Goal: Task Accomplishment & Management: Complete application form

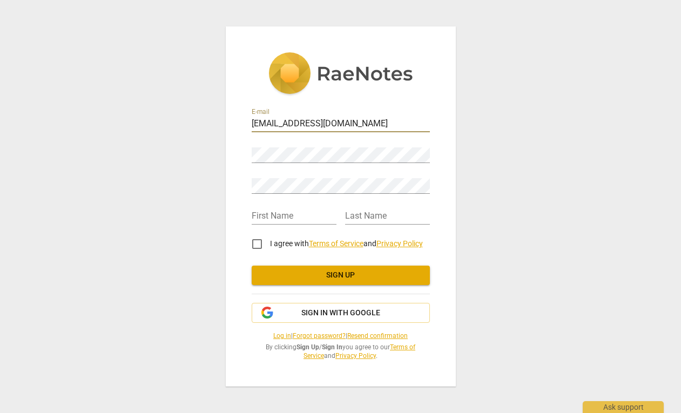
type input "[EMAIL_ADDRESS][DOMAIN_NAME]"
type input "drew"
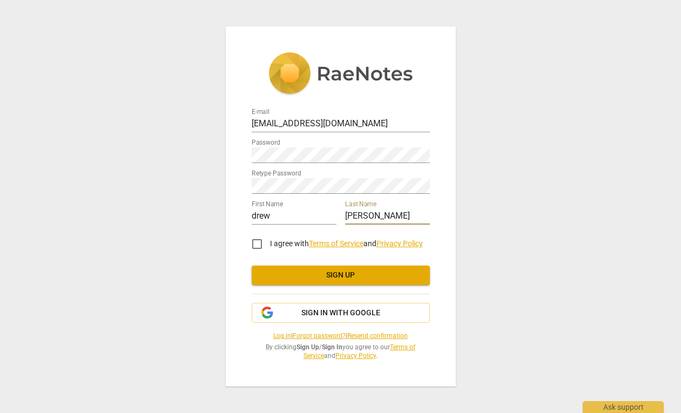
type input "lawson"
click at [255, 244] on input "I agree with Terms of Service and Privacy Policy" at bounding box center [257, 244] width 26 height 26
checkbox input "true"
click at [352, 274] on span "Sign up" at bounding box center [340, 275] width 161 height 11
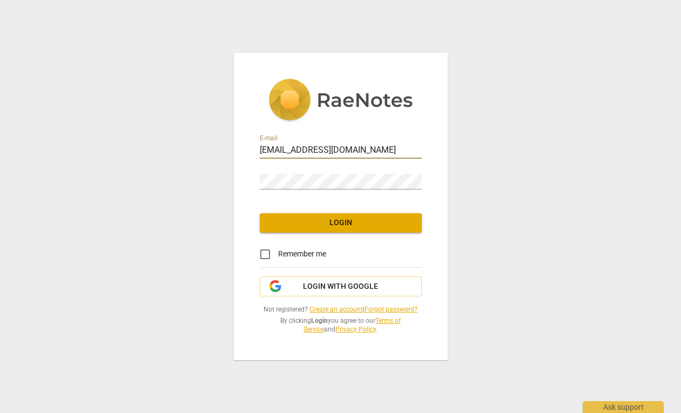
type input "[EMAIL_ADDRESS][DOMAIN_NAME]"
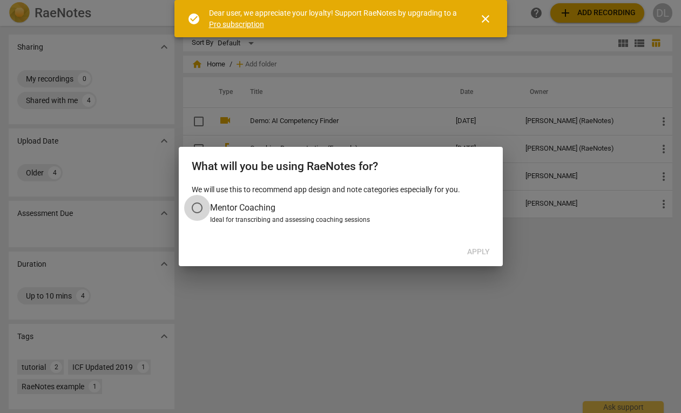
click at [197, 205] on input "Mentor Coaching" at bounding box center [197, 208] width 26 height 26
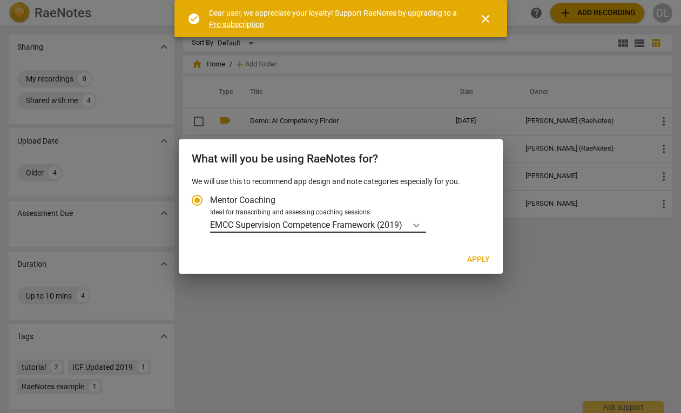
click at [413, 226] on icon "Account type" at bounding box center [416, 225] width 11 height 11
click at [0, 0] on input "Ideal for transcribing and assessing coaching sessions EMCC Supervision Compete…" at bounding box center [0, 0] width 0 height 0
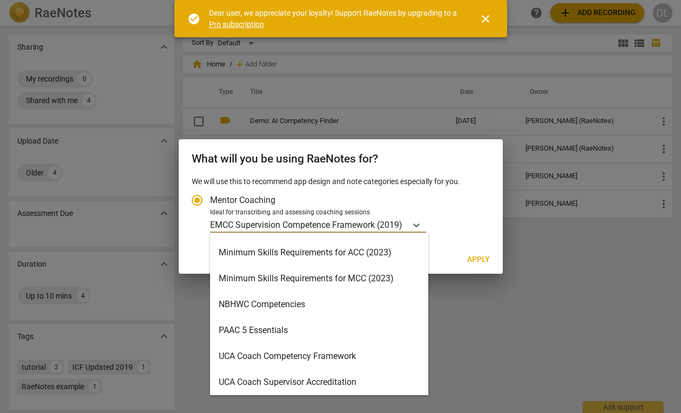
scroll to position [255, 0]
click at [358, 278] on div "Minimum Skills Requirements for MCC (2023)" at bounding box center [319, 278] width 218 height 26
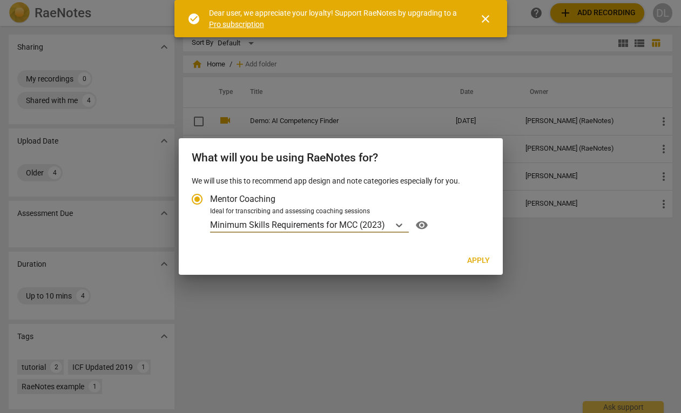
click at [478, 260] on span "Apply" at bounding box center [478, 260] width 23 height 11
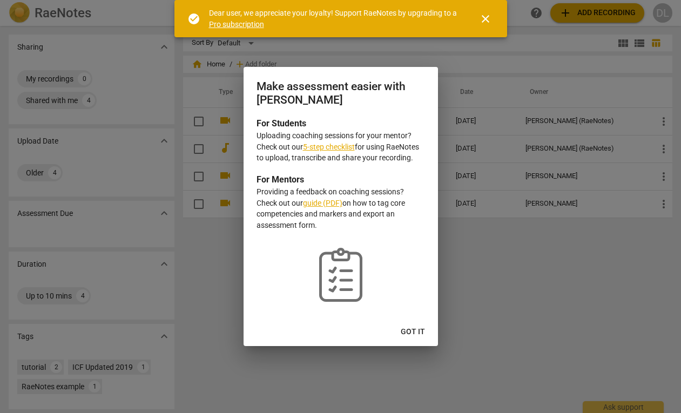
radio input "false"
click at [333, 146] on link "5-step checklist" at bounding box center [329, 147] width 52 height 9
click at [415, 329] on span "Got it" at bounding box center [413, 332] width 24 height 11
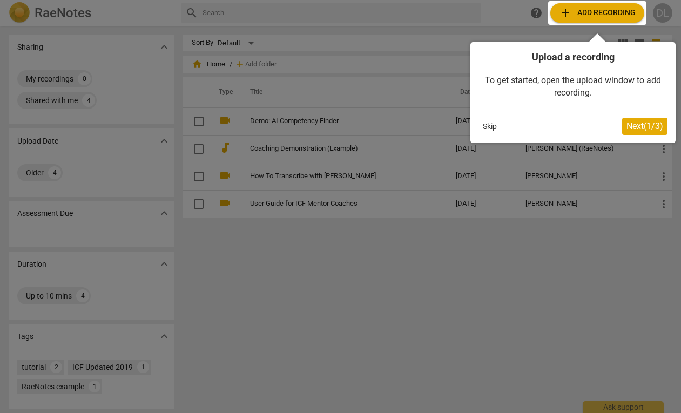
click at [633, 123] on span "Next ( 1 / 3 )" at bounding box center [645, 126] width 37 height 10
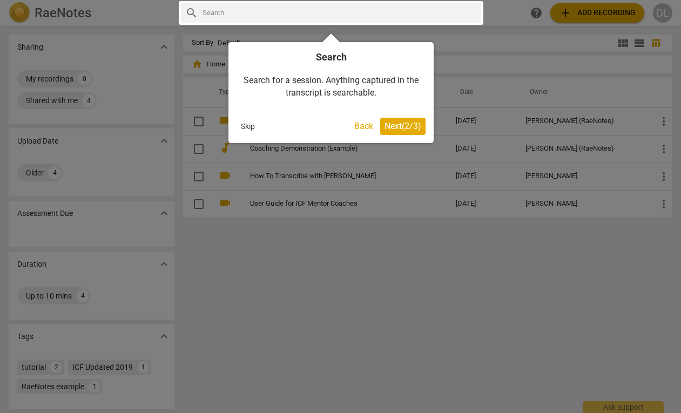
click at [404, 126] on span "Next ( 2 / 3 )" at bounding box center [403, 126] width 37 height 10
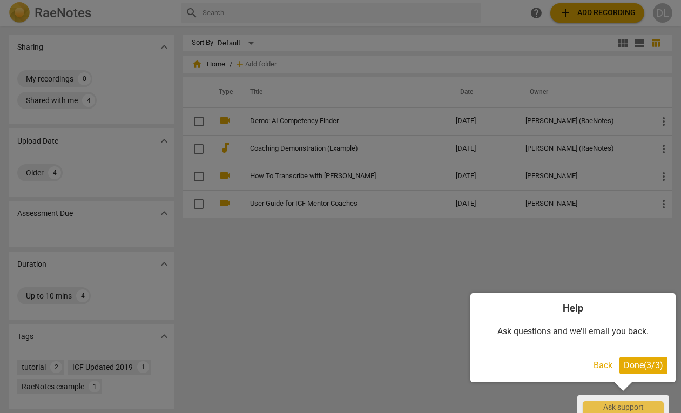
click at [638, 365] on span "Done ( 3 / 3 )" at bounding box center [643, 365] width 39 height 10
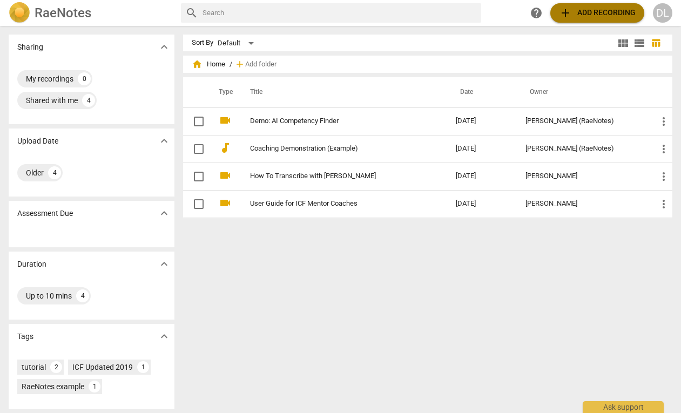
click at [589, 16] on span "add Add recording" at bounding box center [597, 12] width 77 height 13
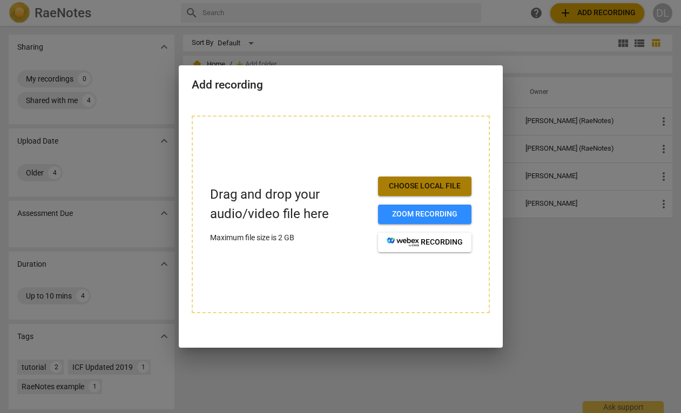
click at [424, 186] on span "Choose local file" at bounding box center [425, 186] width 76 height 11
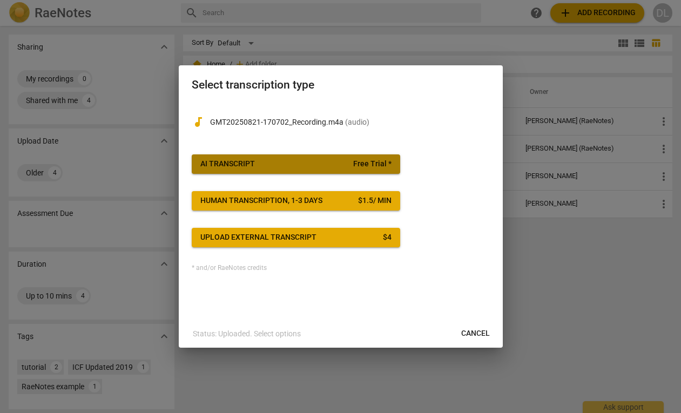
click at [317, 165] on span "AI Transcript Free Trial *" at bounding box center [295, 164] width 191 height 11
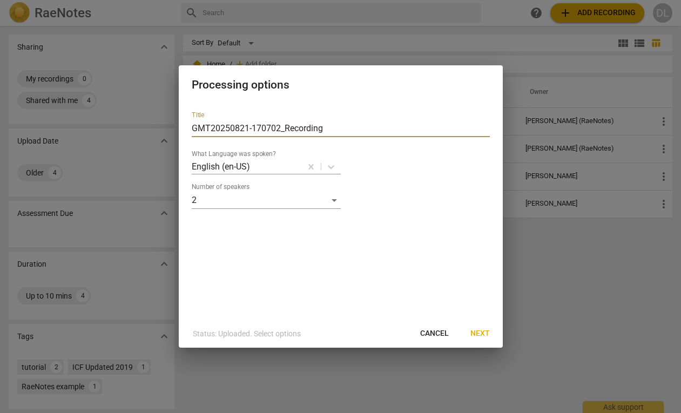
drag, startPoint x: 327, startPoint y: 129, endPoint x: 184, endPoint y: 126, distance: 143.7
click at [184, 126] on div "Title GMT20250821-170702_Recording What Language was spoken? English (en-US) Nu…" at bounding box center [341, 211] width 324 height 217
type input "MCC Recording Session 1"
click at [481, 332] on span "Next" at bounding box center [479, 333] width 19 height 11
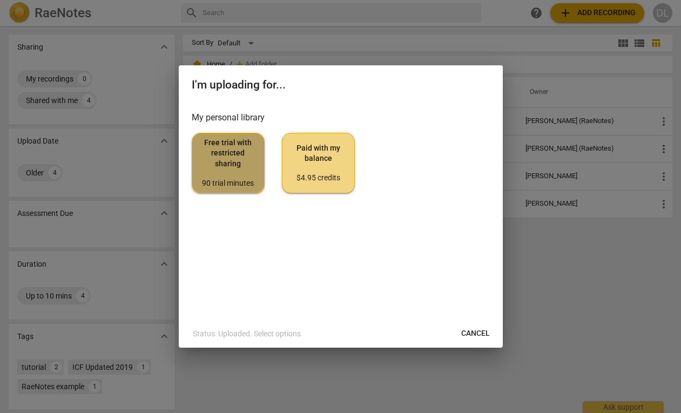
click at [240, 152] on span "Free trial with restricted sharing 90 trial minutes" at bounding box center [228, 163] width 55 height 51
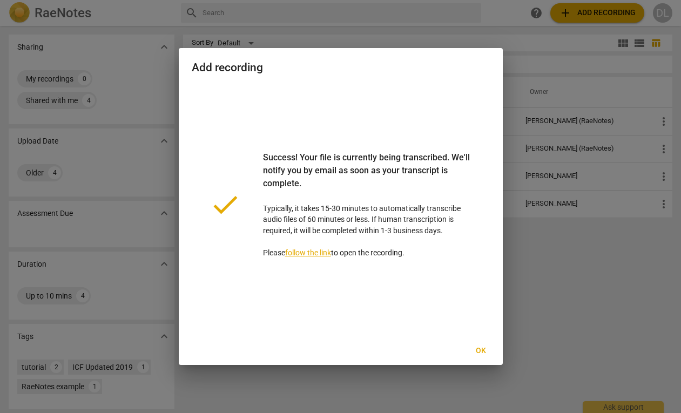
click at [481, 349] on span "Ok" at bounding box center [481, 351] width 17 height 11
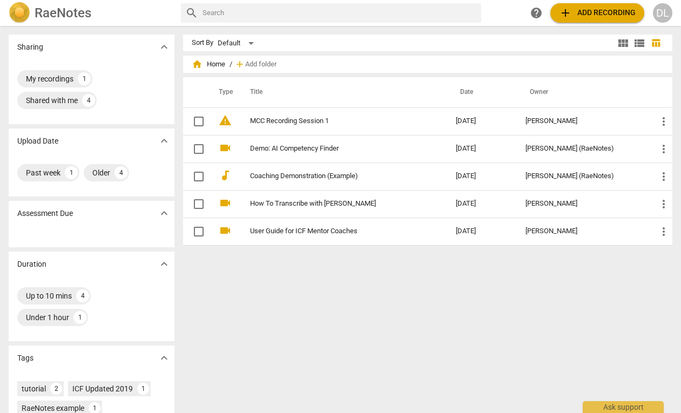
click at [613, 14] on span "add Add recording" at bounding box center [597, 12] width 77 height 13
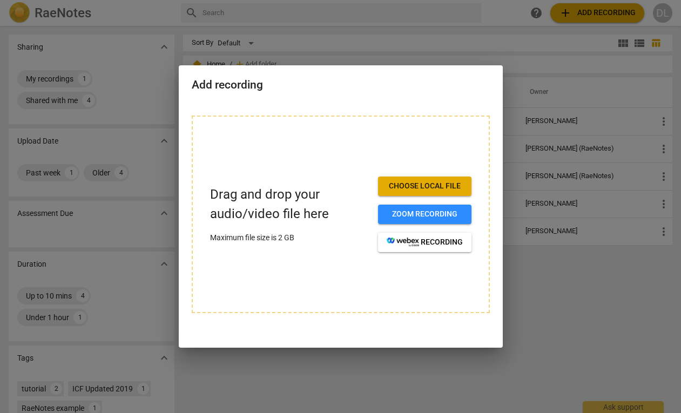
click at [424, 184] on span "Choose local file" at bounding box center [425, 186] width 76 height 11
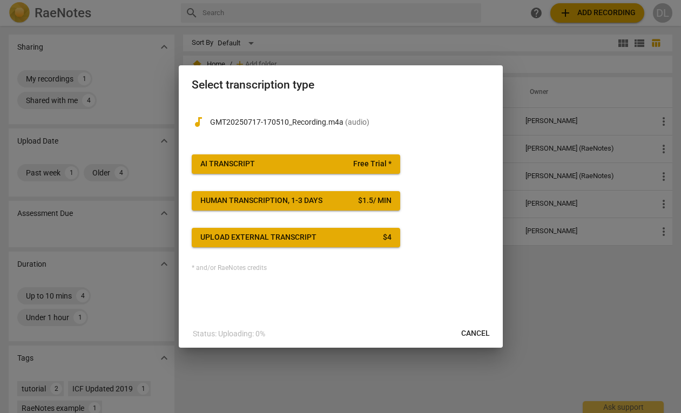
click at [294, 169] on span "AI Transcript Free Trial *" at bounding box center [295, 164] width 191 height 11
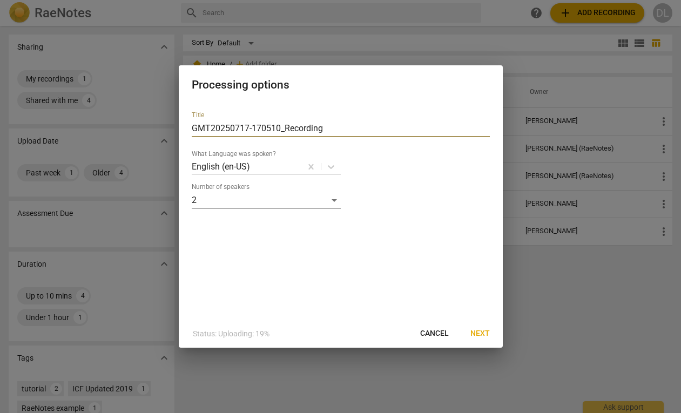
drag, startPoint x: 329, startPoint y: 127, endPoint x: 190, endPoint y: 129, distance: 139.4
click at [190, 129] on div "Title GMT20250717-170510_Recording What Language was spoken? English (en-US) Nu…" at bounding box center [341, 211] width 324 height 217
type input "MCC Coaching Session 2"
click at [483, 332] on span "Next" at bounding box center [479, 333] width 19 height 11
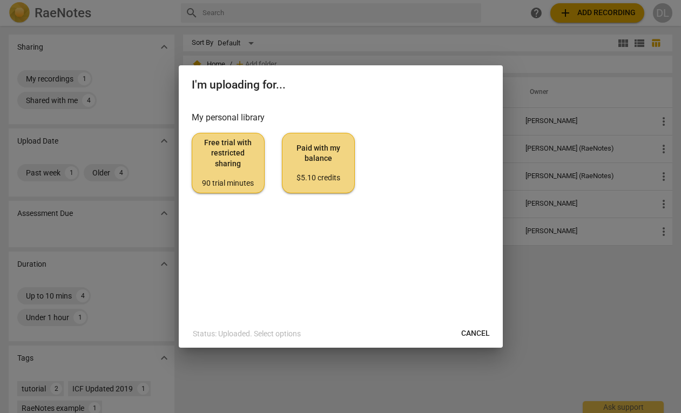
click at [224, 152] on span "Free trial with restricted sharing 90 trial minutes" at bounding box center [228, 163] width 55 height 51
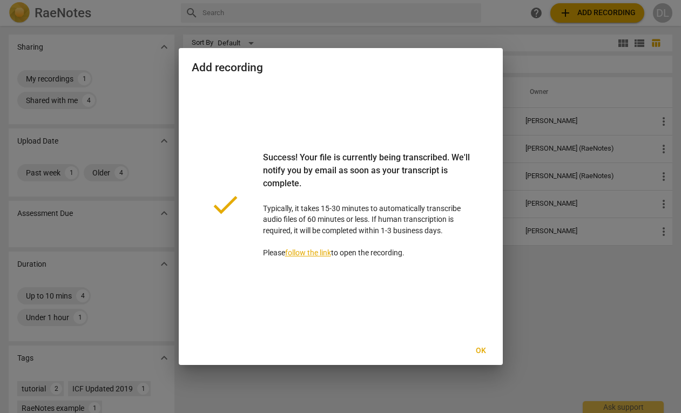
click at [480, 347] on span "Ok" at bounding box center [481, 351] width 17 height 11
